Goal: Task Accomplishment & Management: Complete application form

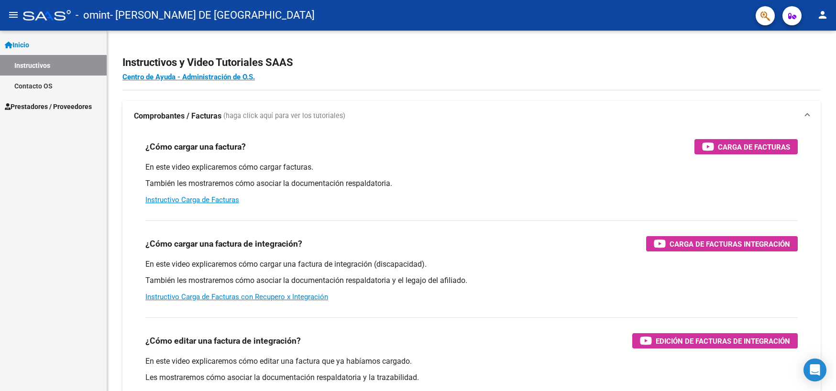
click at [54, 108] on span "Prestadores / Proveedores" at bounding box center [48, 106] width 87 height 11
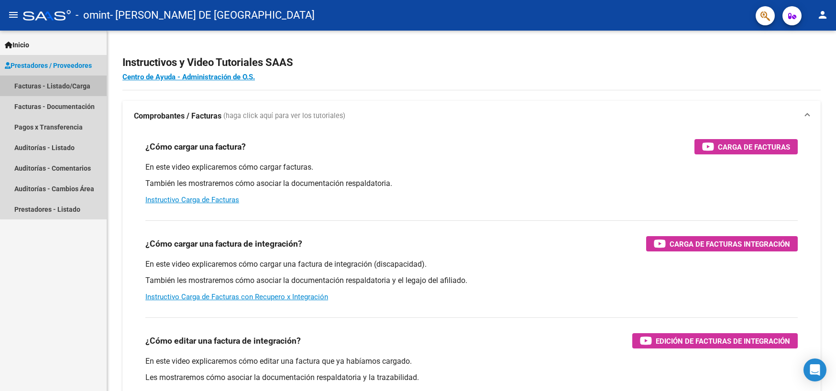
click at [60, 83] on link "Facturas - Listado/Carga" at bounding box center [53, 86] width 107 height 21
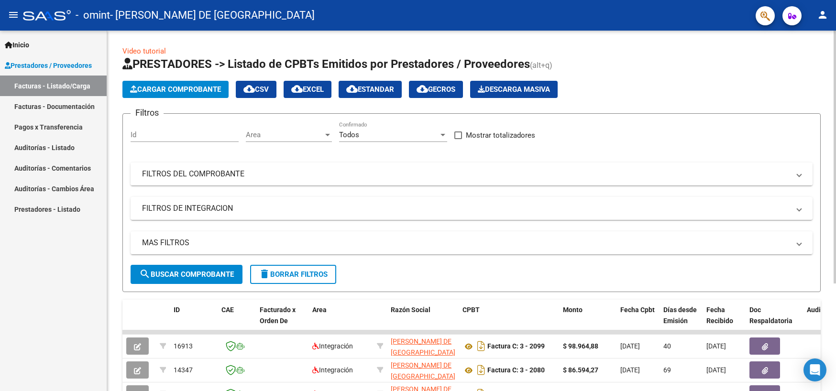
click at [165, 91] on span "Cargar Comprobante" at bounding box center [175, 89] width 91 height 9
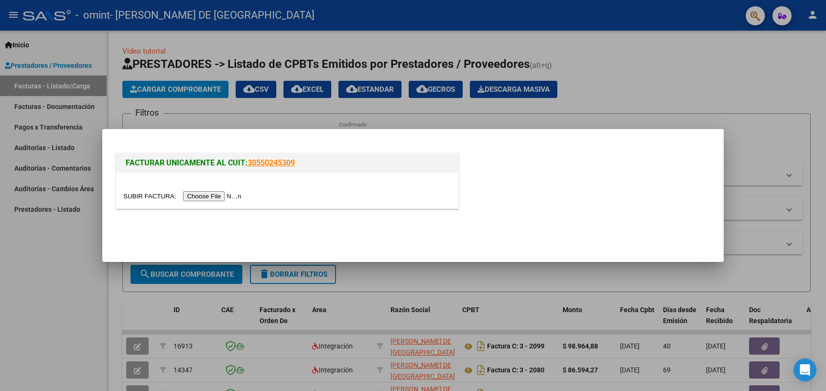
click at [199, 194] on input "file" at bounding box center [183, 196] width 121 height 10
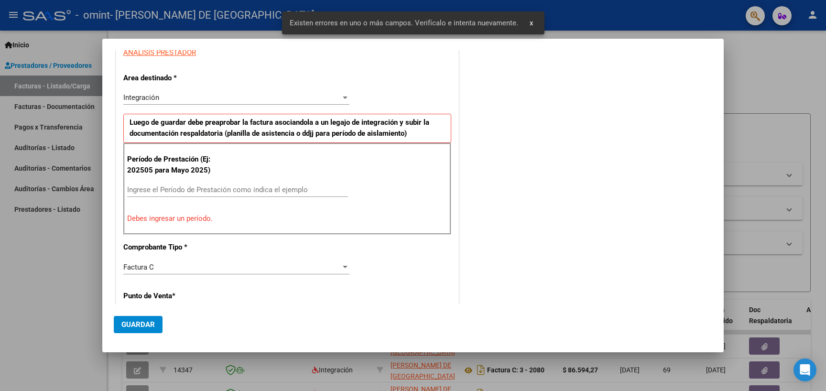
scroll to position [154, 0]
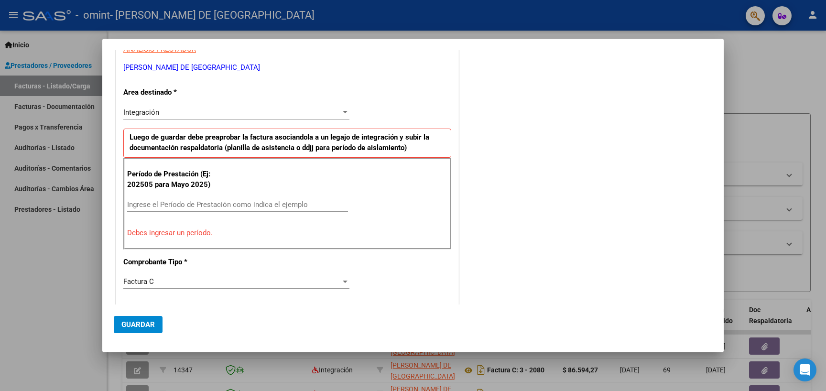
click at [775, 92] on div at bounding box center [413, 195] width 826 height 391
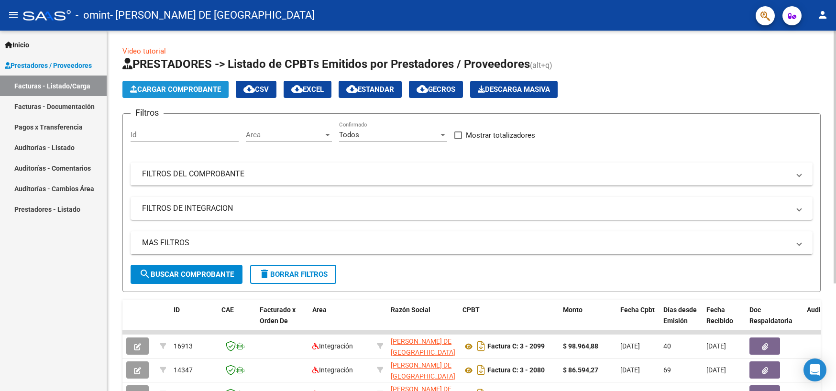
click at [221, 90] on span "Cargar Comprobante" at bounding box center [175, 89] width 91 height 9
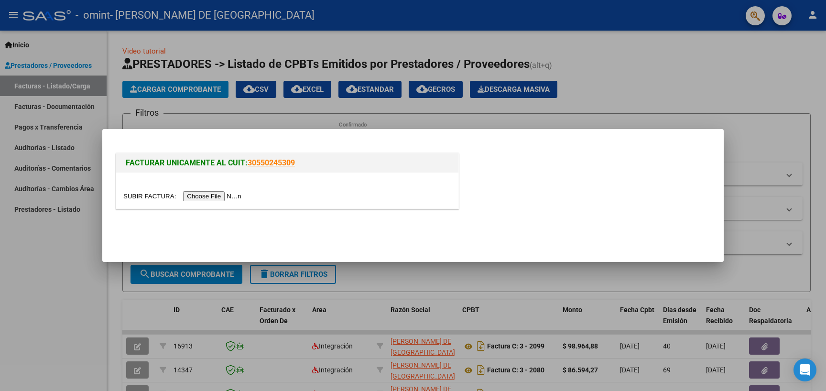
click at [213, 85] on div at bounding box center [413, 195] width 826 height 391
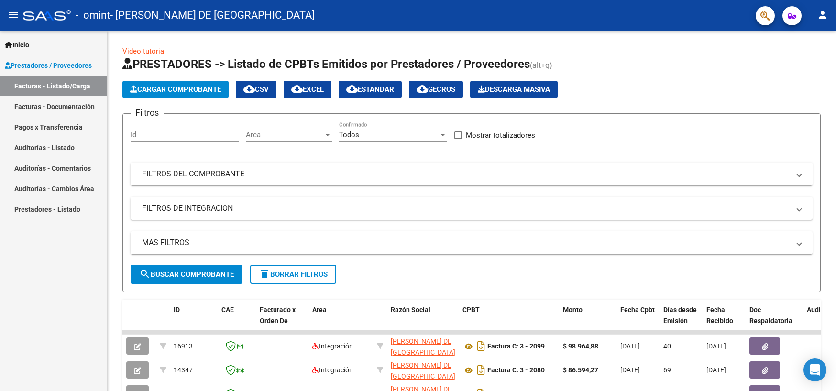
drag, startPoint x: 833, startPoint y: 171, endPoint x: 836, endPoint y: 128, distance: 43.2
click at [835, 128] on html "menu - omint - [PERSON_NAME] DE [GEOGRAPHIC_DATA] person Inicio Instructivos Co…" at bounding box center [418, 195] width 836 height 391
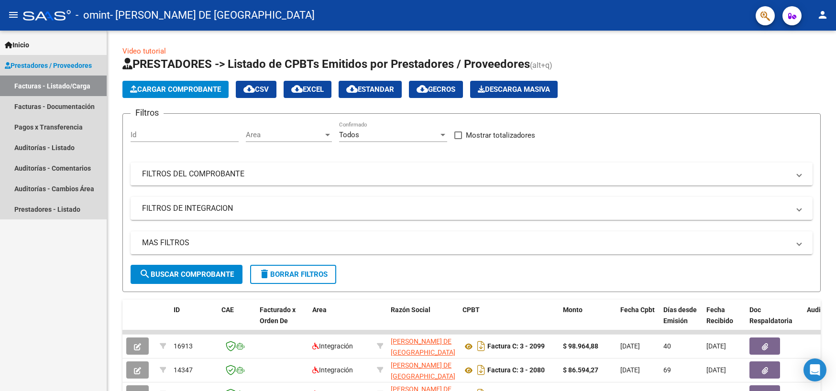
click at [77, 78] on link "Facturas - Listado/Carga" at bounding box center [53, 86] width 107 height 21
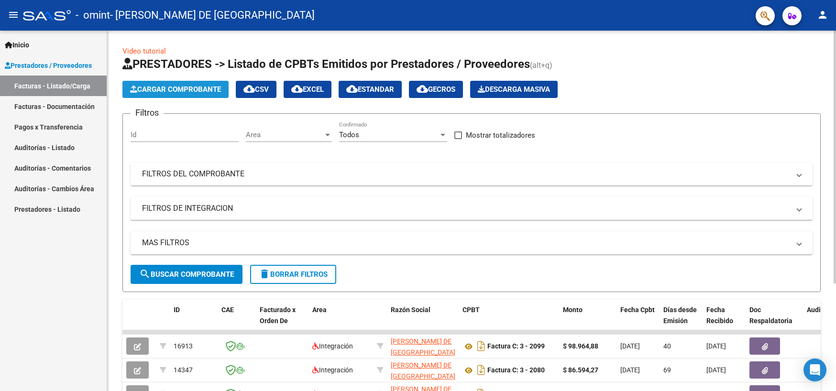
click at [217, 94] on button "Cargar Comprobante" at bounding box center [175, 89] width 106 height 17
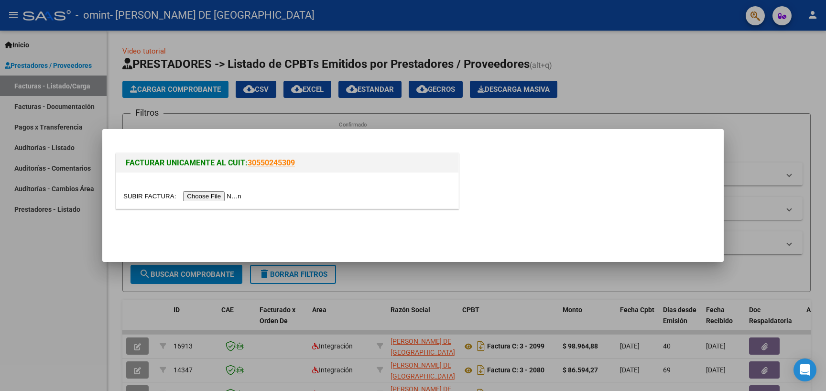
click at [190, 194] on input "file" at bounding box center [183, 196] width 121 height 10
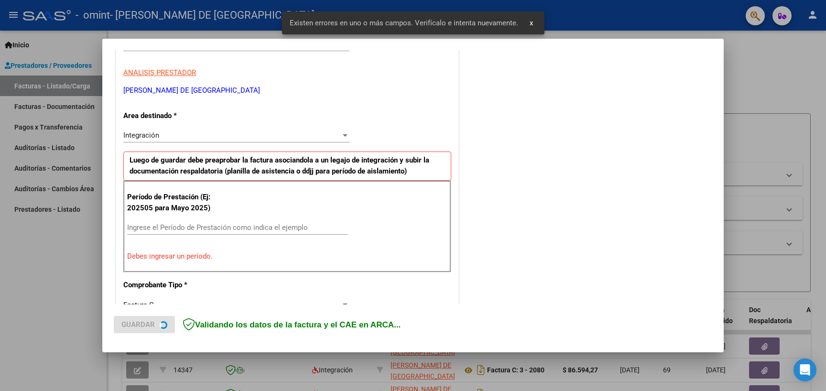
scroll to position [189, 0]
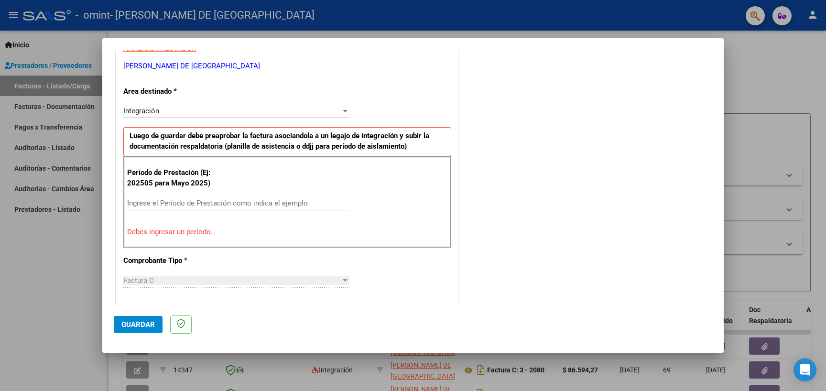
click at [530, 24] on div at bounding box center [413, 195] width 826 height 391
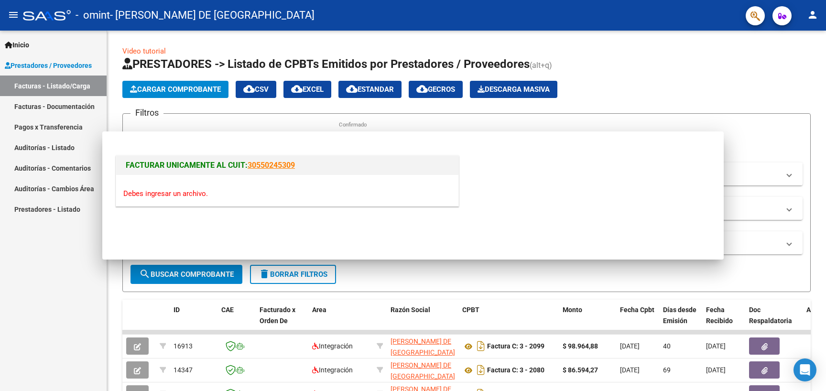
scroll to position [0, 0]
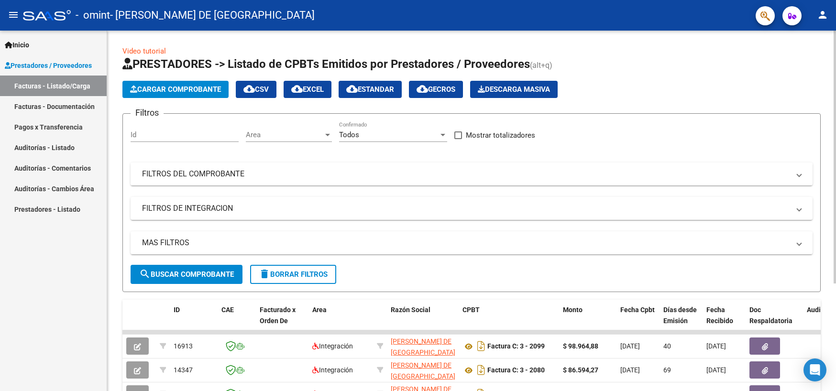
click at [221, 92] on span "Cargar Comprobante" at bounding box center [175, 89] width 91 height 9
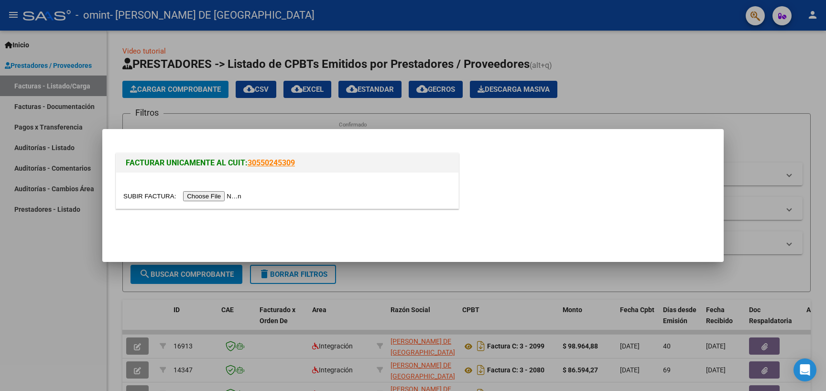
click at [224, 193] on input "file" at bounding box center [183, 196] width 121 height 10
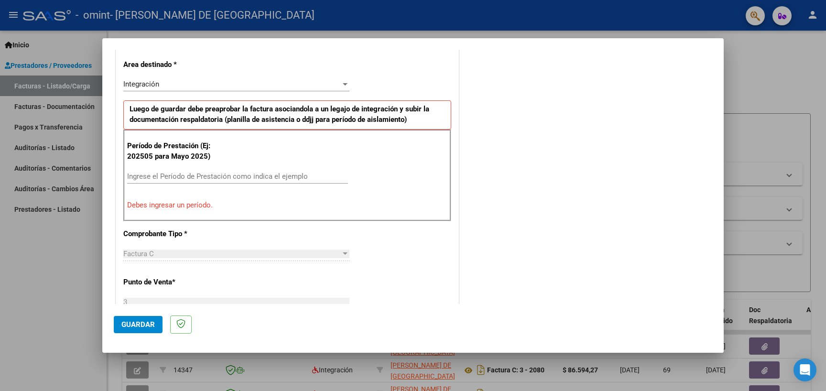
scroll to position [219, 0]
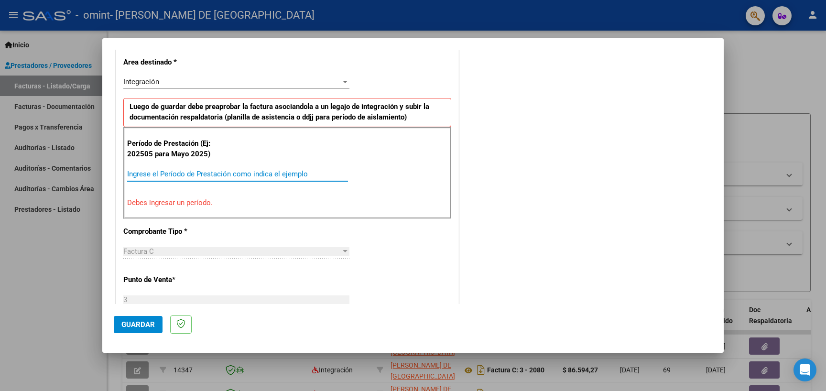
click at [265, 176] on input "Ingrese el Período de Prestación como indica el ejemplo" at bounding box center [237, 174] width 221 height 9
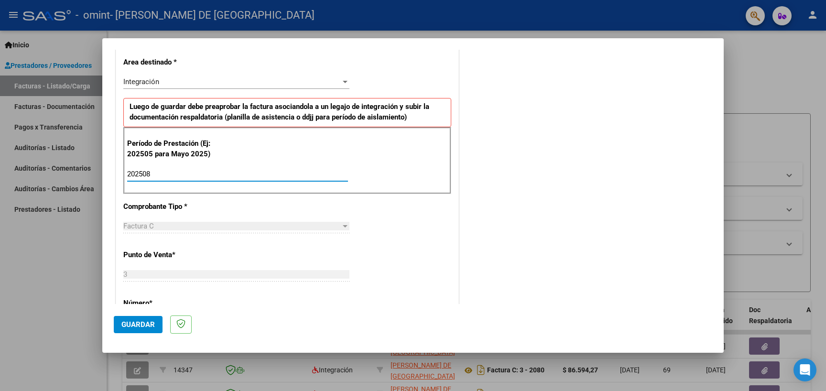
type input "202508"
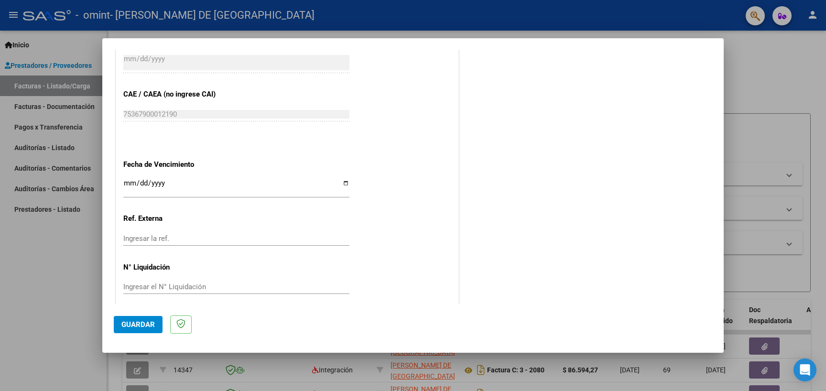
scroll to position [589, 0]
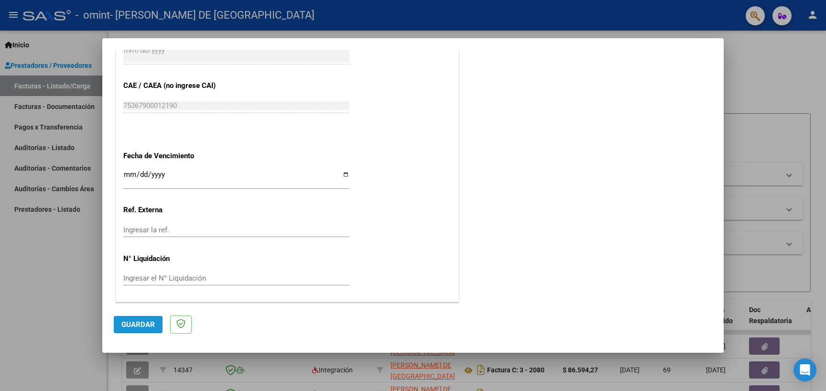
click at [135, 325] on span "Guardar" at bounding box center [137, 324] width 33 height 9
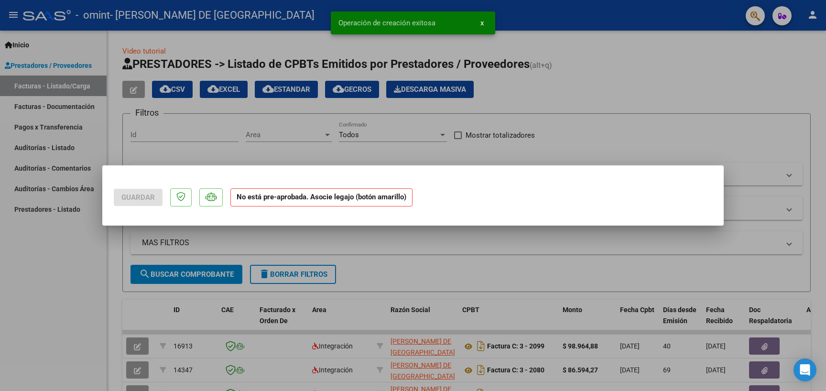
scroll to position [0, 0]
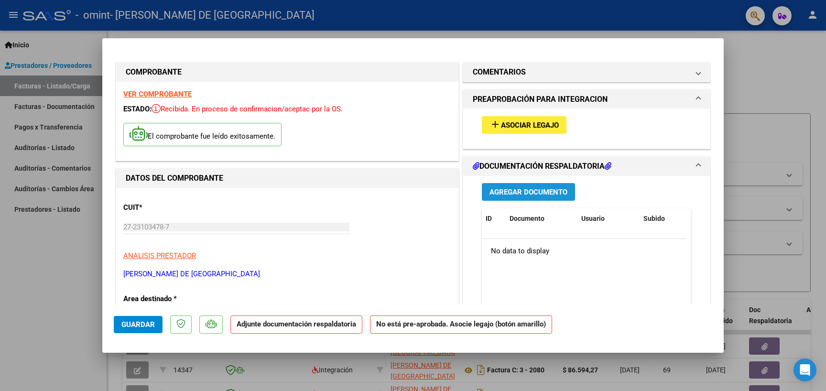
click at [538, 194] on span "Agregar Documento" at bounding box center [529, 192] width 78 height 9
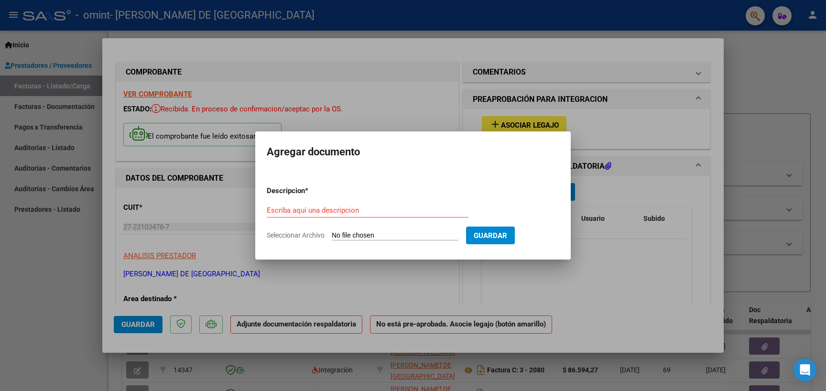
click at [375, 235] on input "Seleccionar Archivo" at bounding box center [395, 235] width 127 height 9
click at [424, 235] on input "Seleccionar Archivo" at bounding box center [395, 235] width 127 height 9
type input "C:\fakepath\27231034787_011_00003_00002133_4 (2).pdf"
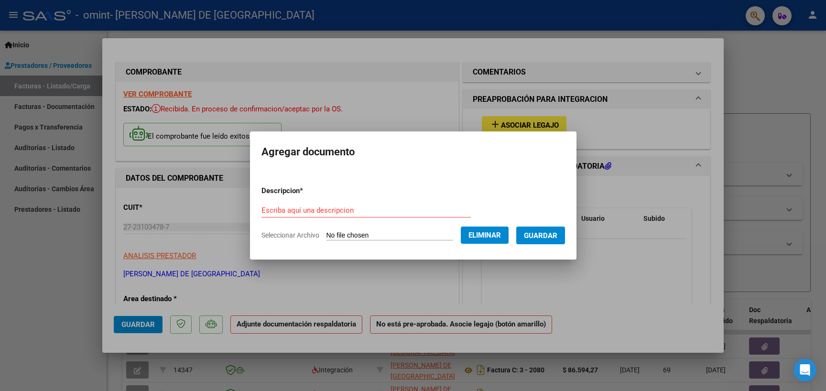
click at [356, 214] on input "Escriba aquí una descripcion" at bounding box center [366, 210] width 209 height 9
type input "planilla de asistencia"
click at [542, 235] on span "Guardar" at bounding box center [540, 235] width 33 height 9
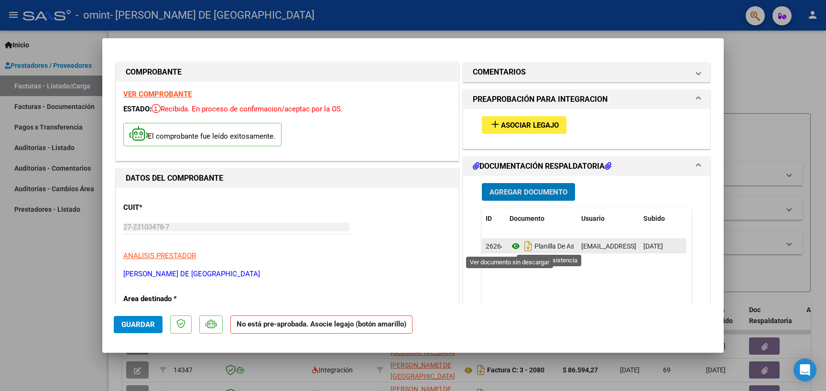
click at [510, 248] on icon at bounding box center [516, 246] width 12 height 11
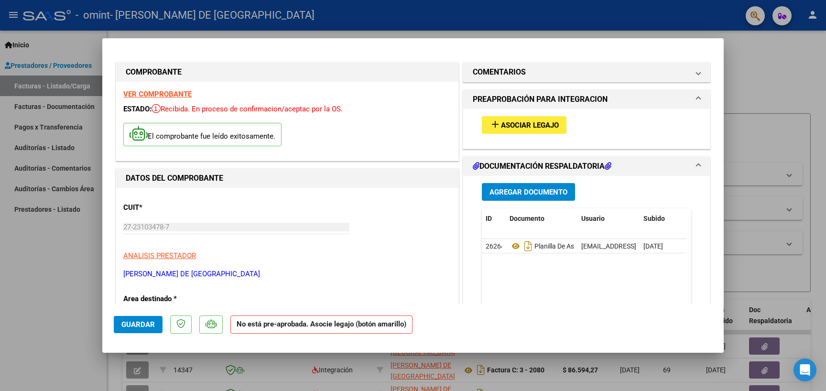
click at [505, 127] on span "Asociar Legajo" at bounding box center [530, 125] width 58 height 9
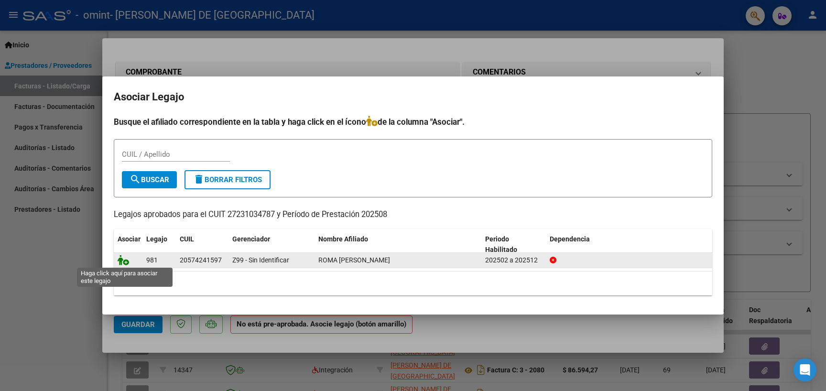
click at [123, 259] on icon at bounding box center [123, 260] width 11 height 11
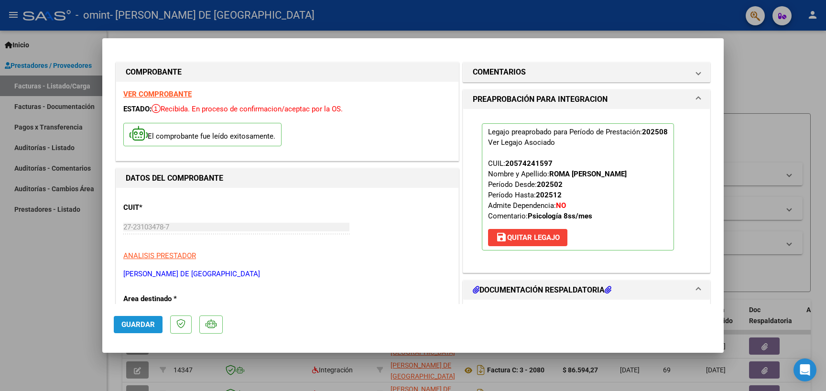
click at [151, 325] on span "Guardar" at bounding box center [137, 324] width 33 height 9
click at [167, 92] on strong "VER COMPROBANTE" at bounding box center [157, 94] width 68 height 9
click at [748, 78] on div at bounding box center [413, 195] width 826 height 391
type input "$ 0,00"
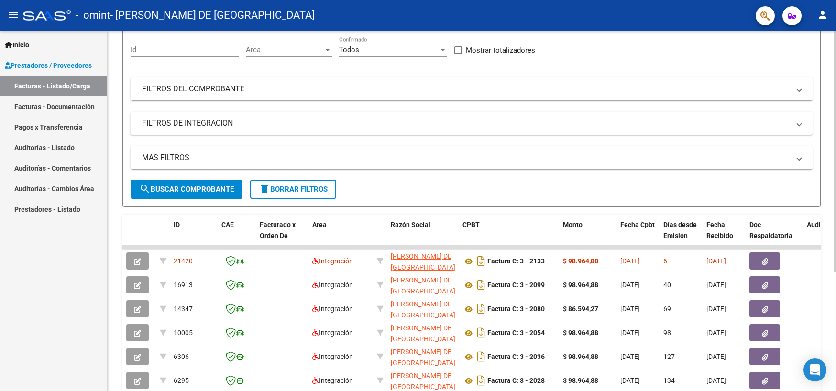
scroll to position [87, 0]
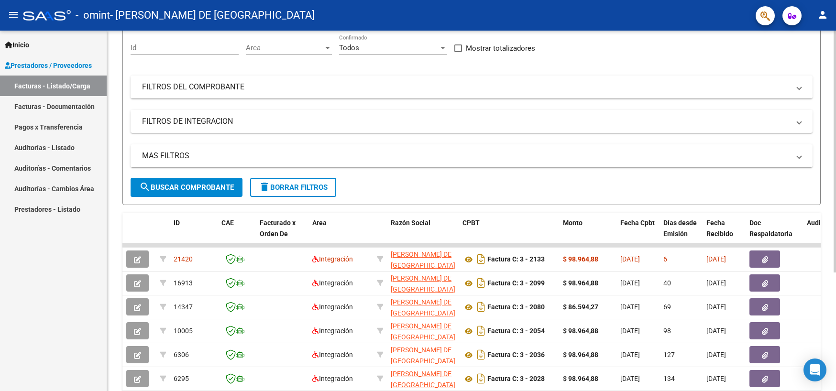
click at [828, 293] on div "Video tutorial PRESTADORES -> Listado de CPBTs Emitidos por Prestadores / Prove…" at bounding box center [472, 208] width 731 height 529
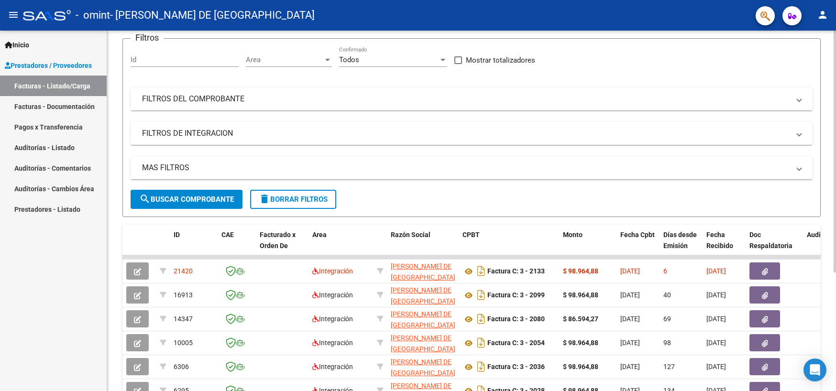
scroll to position [0, 0]
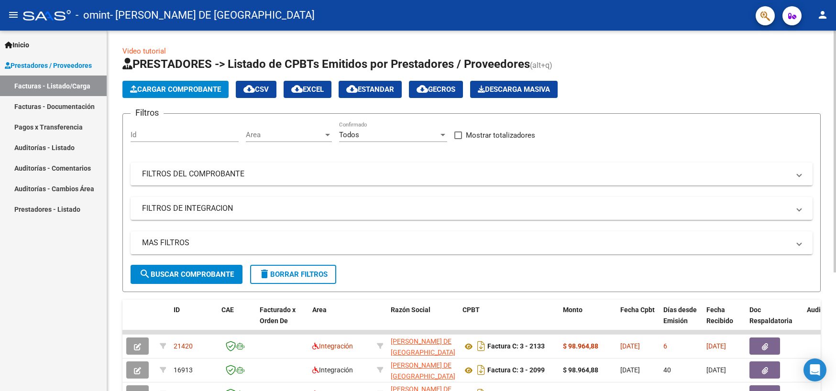
click at [816, 155] on div "Video tutorial PRESTADORES -> Listado de CPBTs Emitidos por Prestadores / Prove…" at bounding box center [472, 295] width 731 height 529
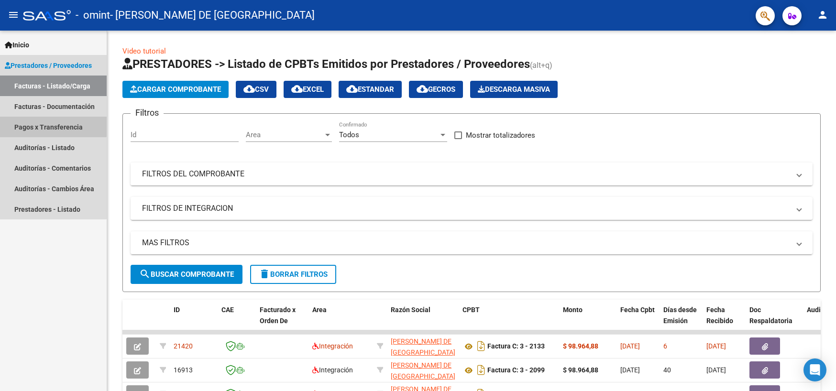
click at [49, 123] on link "Pagos x Transferencia" at bounding box center [53, 127] width 107 height 21
